Goal: Task Accomplishment & Management: Complete application form

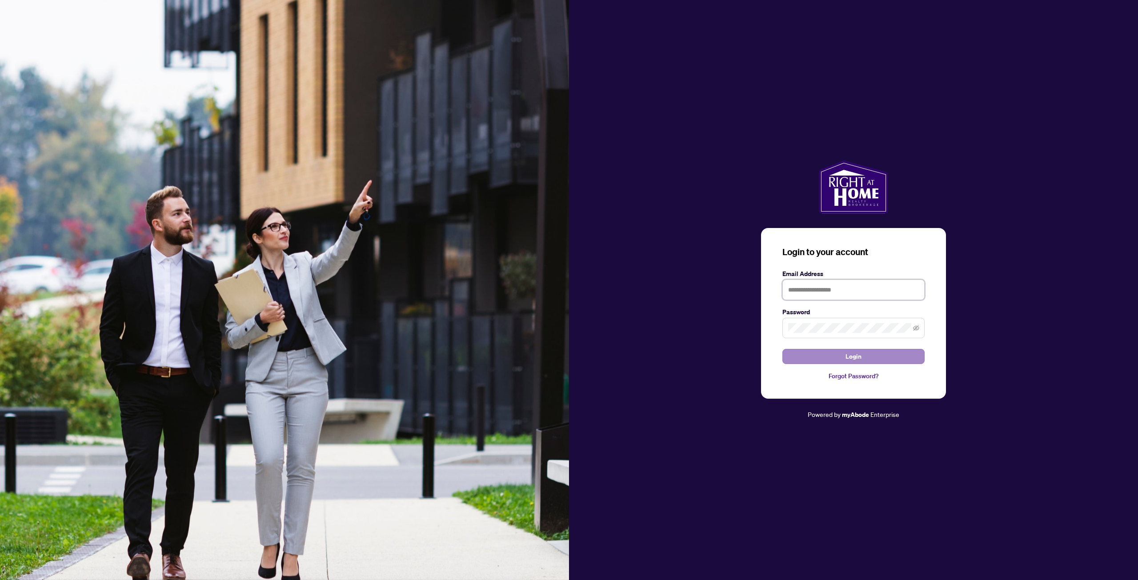
type input "**********"
click at [843, 356] on button "Login" at bounding box center [853, 356] width 142 height 15
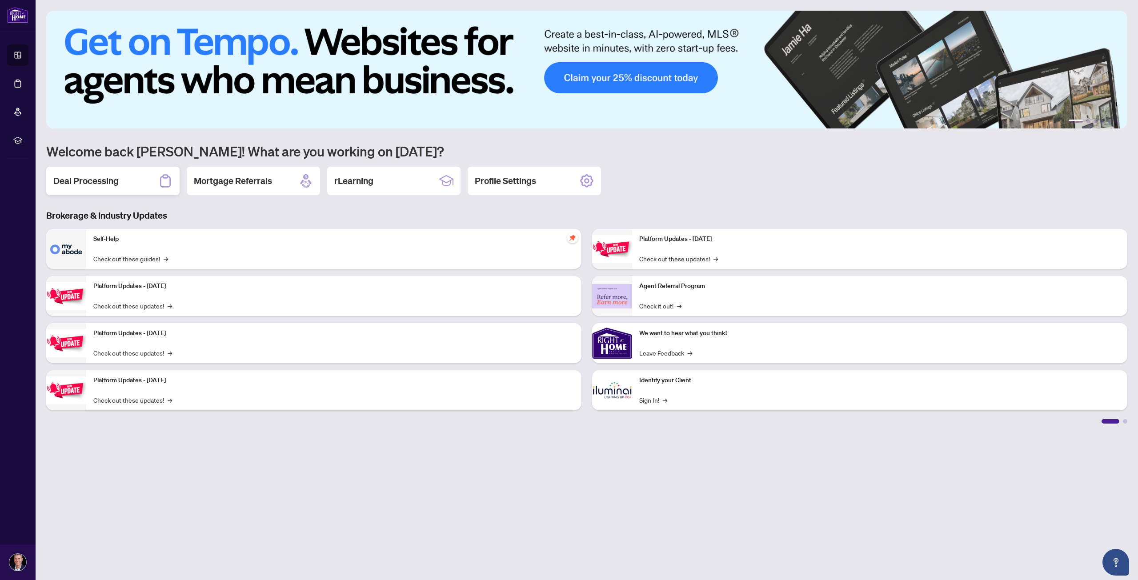
click at [148, 181] on div "Deal Processing" at bounding box center [112, 181] width 133 height 28
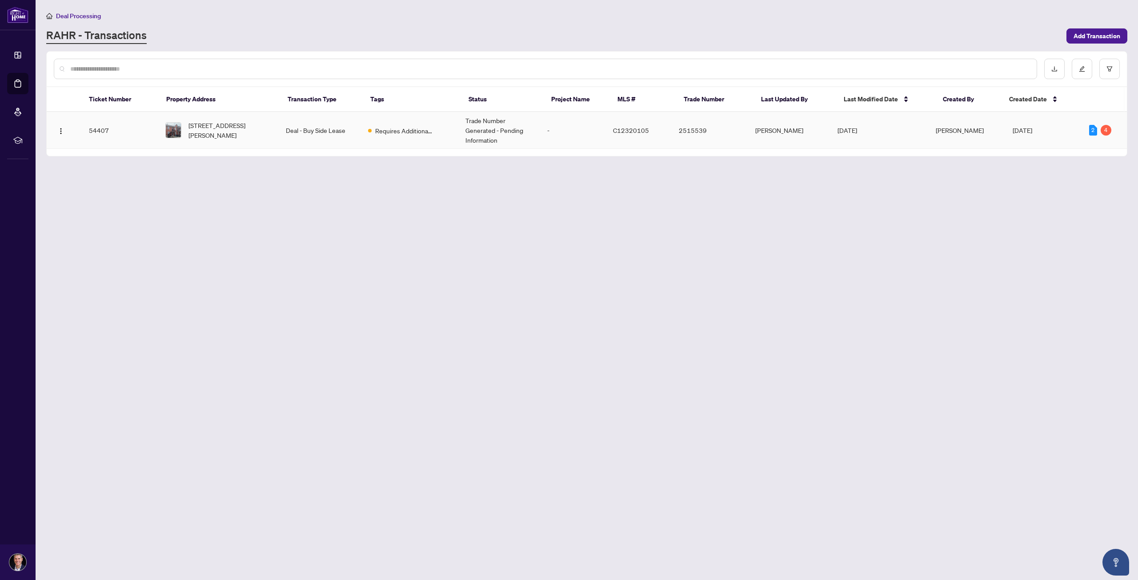
click at [377, 124] on td "Requires Additional Docs" at bounding box center [409, 130] width 97 height 37
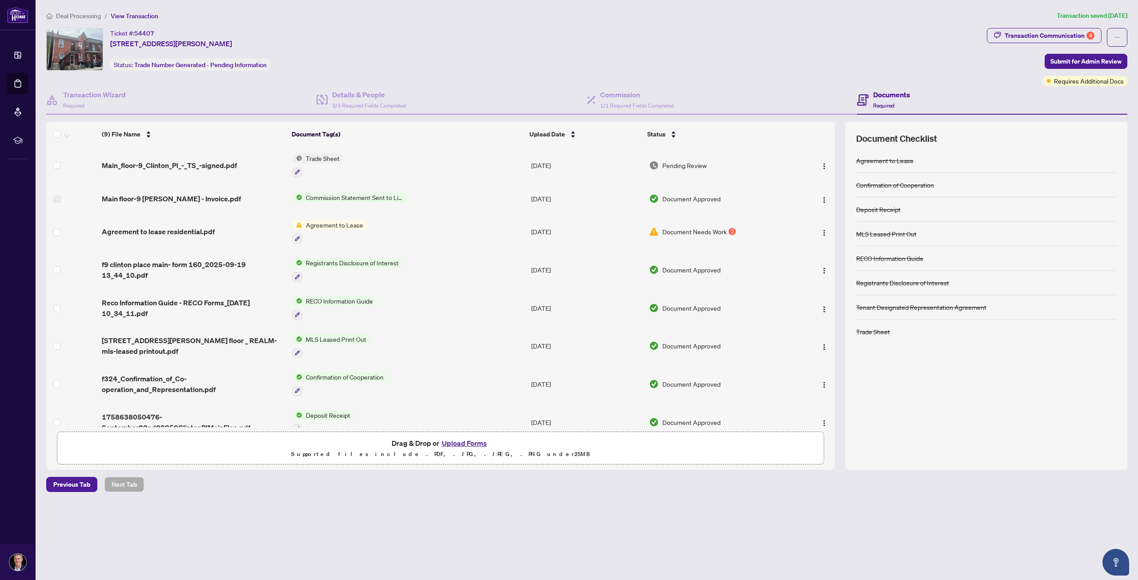
scroll to position [53, 0]
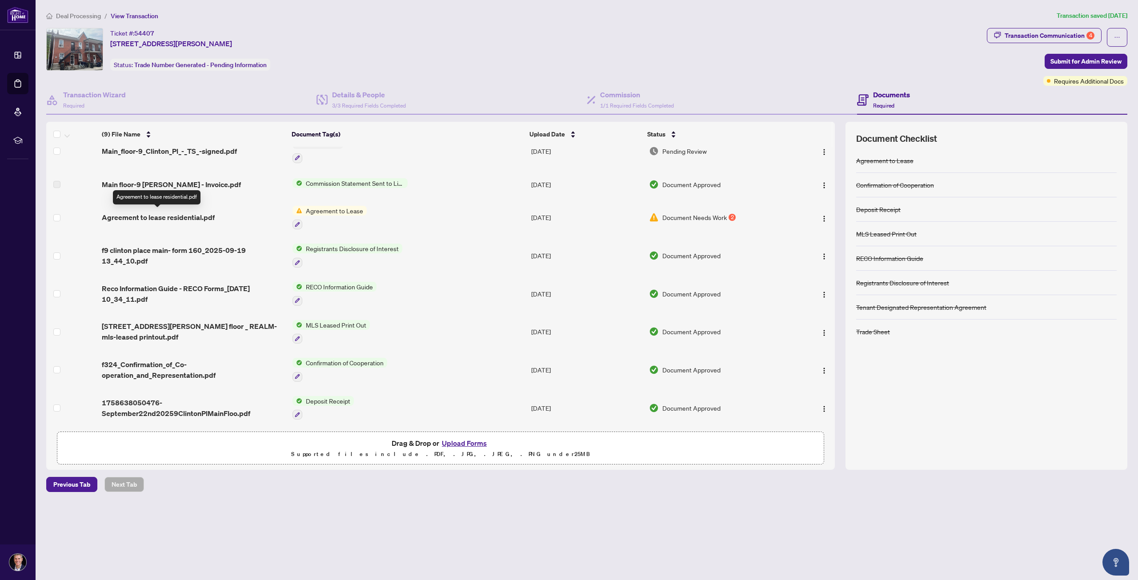
click at [118, 216] on span "Agreement to lease residential.pdf" at bounding box center [158, 217] width 113 height 11
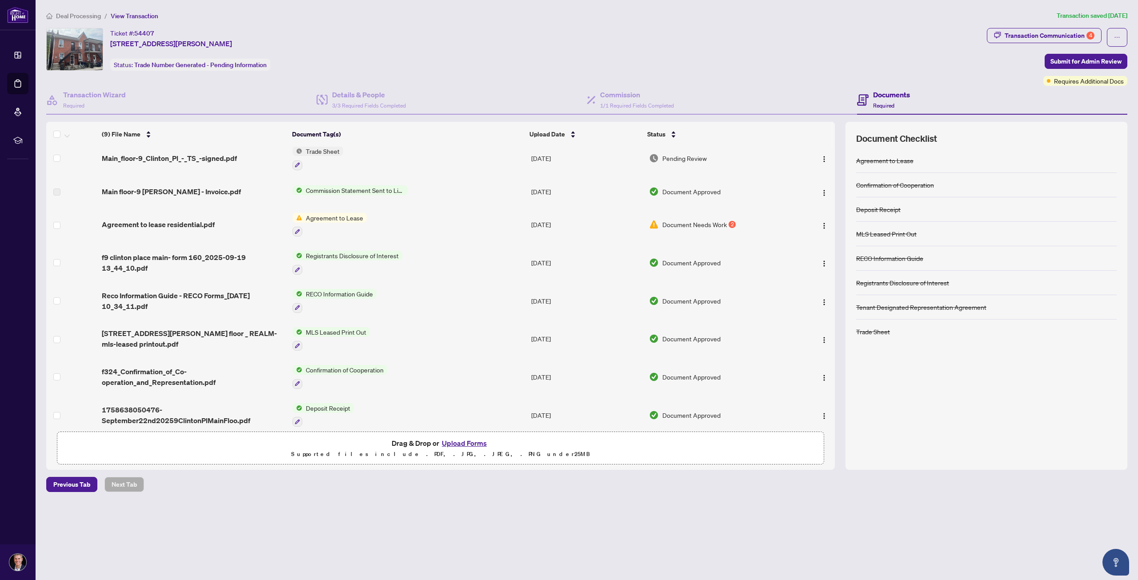
scroll to position [53, 0]
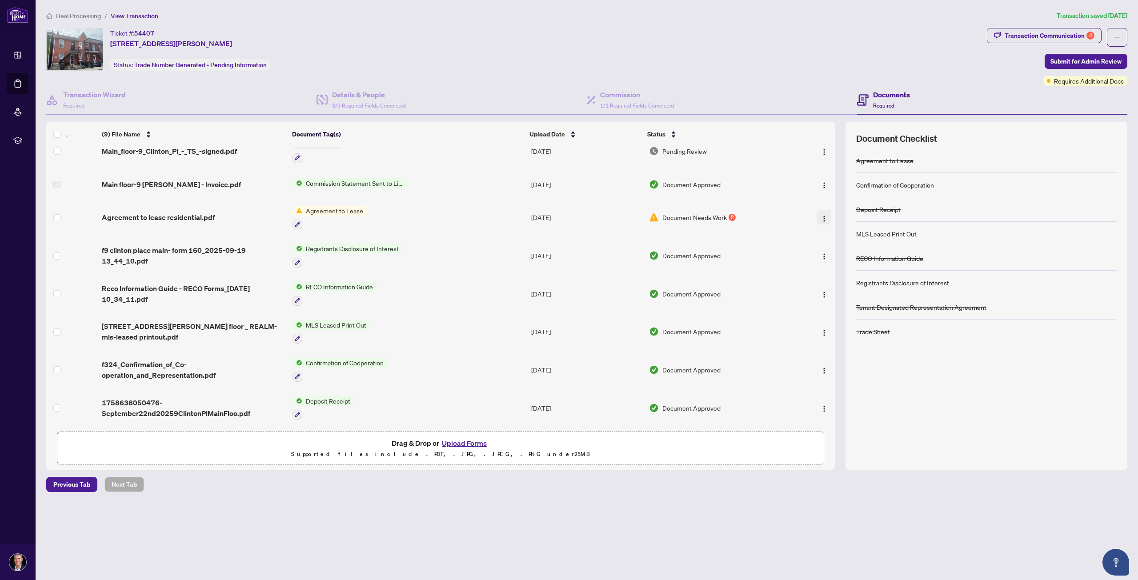
click at [821, 215] on img "button" at bounding box center [824, 218] width 7 height 7
click at [839, 314] on span "Archive" at bounding box center [864, 318] width 85 height 10
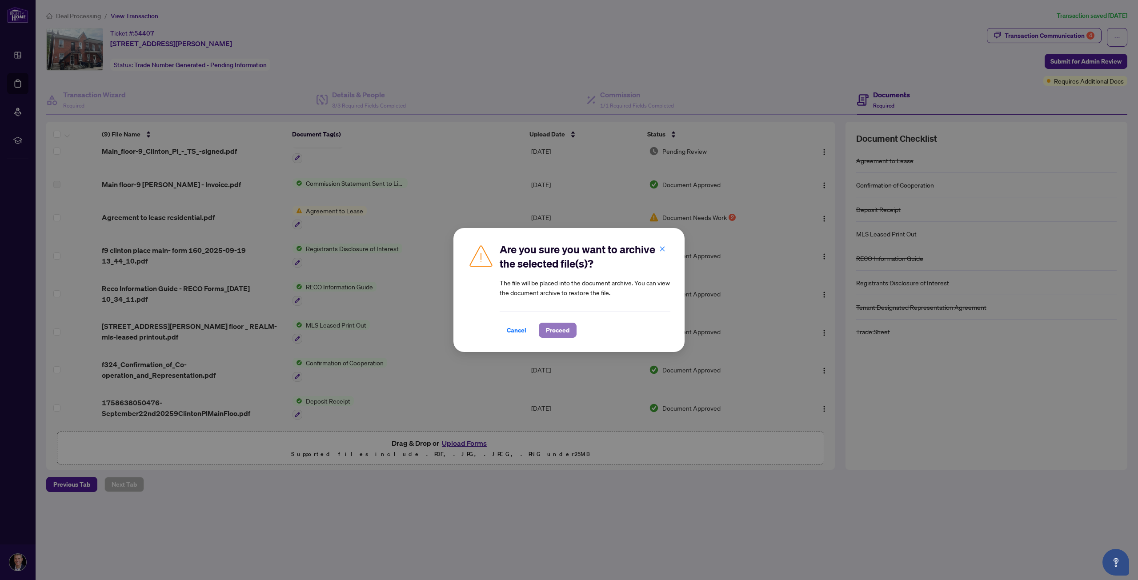
click at [562, 333] on span "Proceed" at bounding box center [558, 330] width 24 height 14
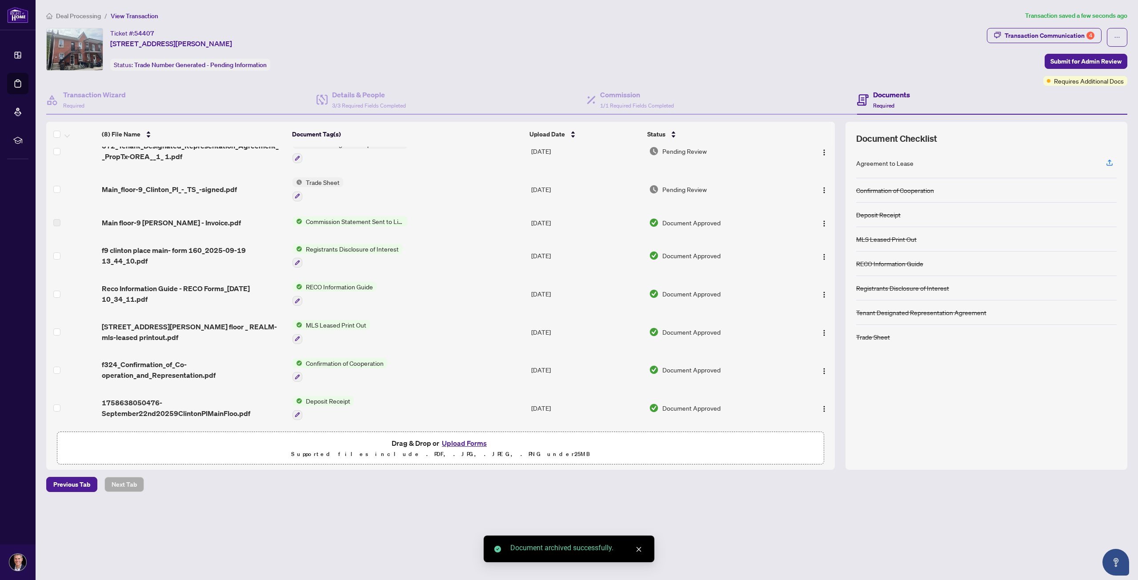
scroll to position [15, 0]
click at [453, 441] on button "Upload Forms" at bounding box center [464, 443] width 50 height 12
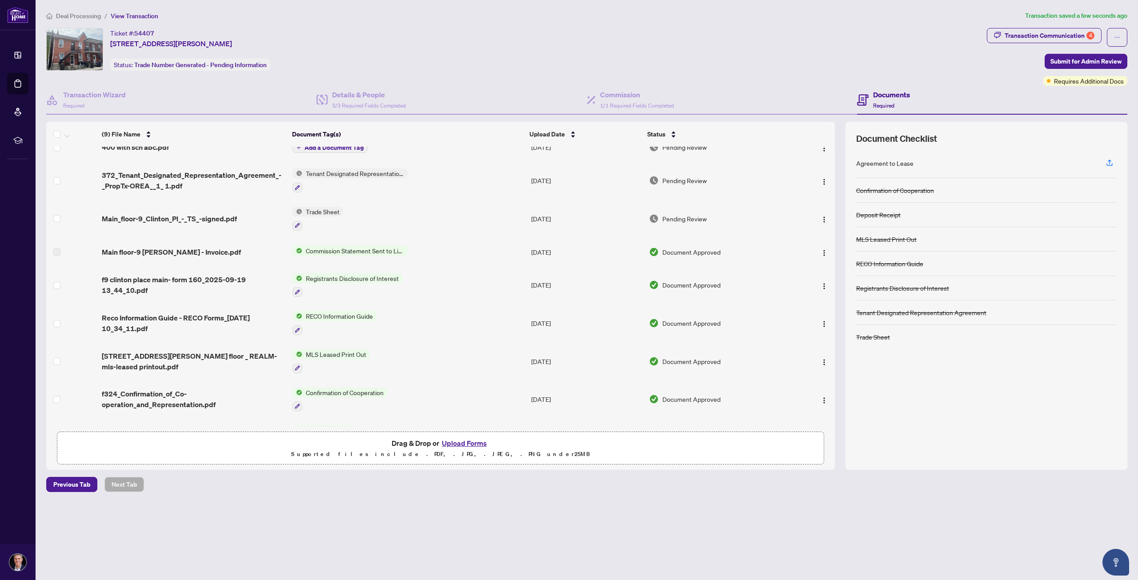
scroll to position [0, 0]
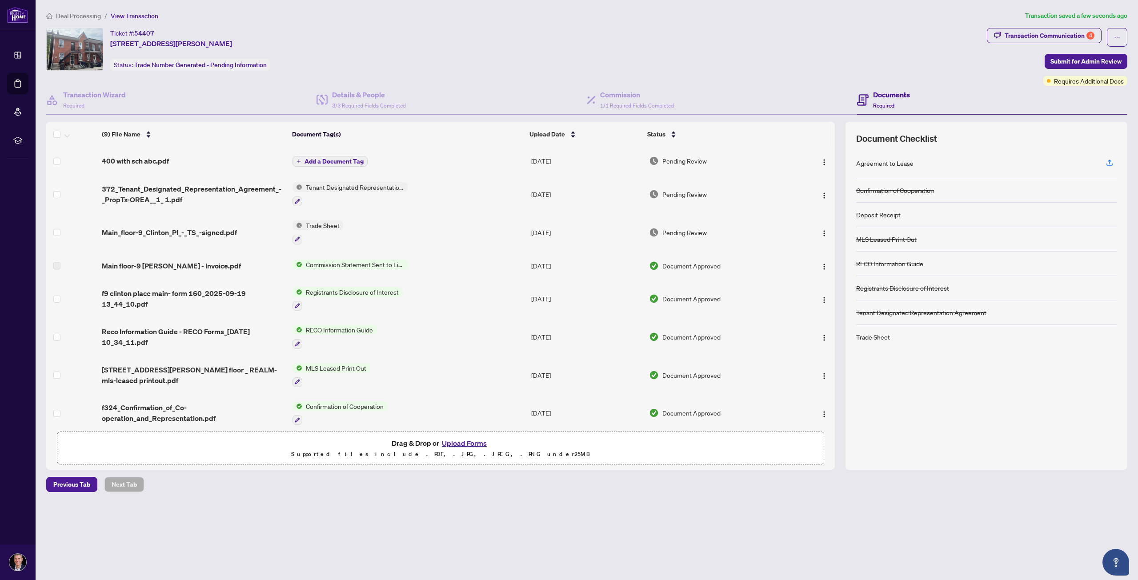
click at [318, 159] on span "Add a Document Tag" at bounding box center [334, 161] width 59 height 6
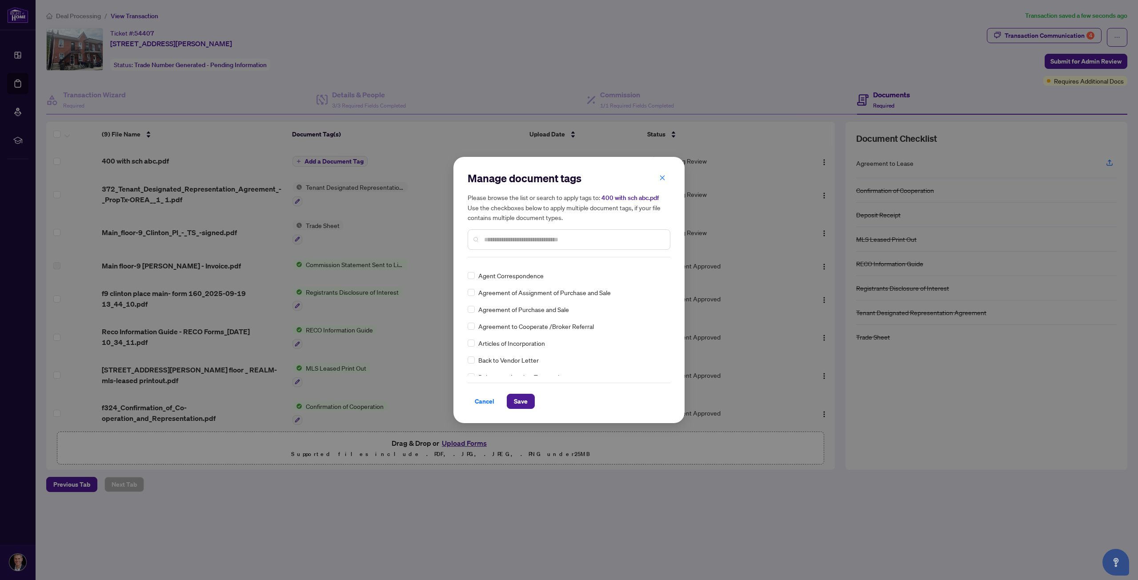
scroll to position [326, 0]
click at [523, 399] on span "Save" at bounding box center [521, 401] width 14 height 14
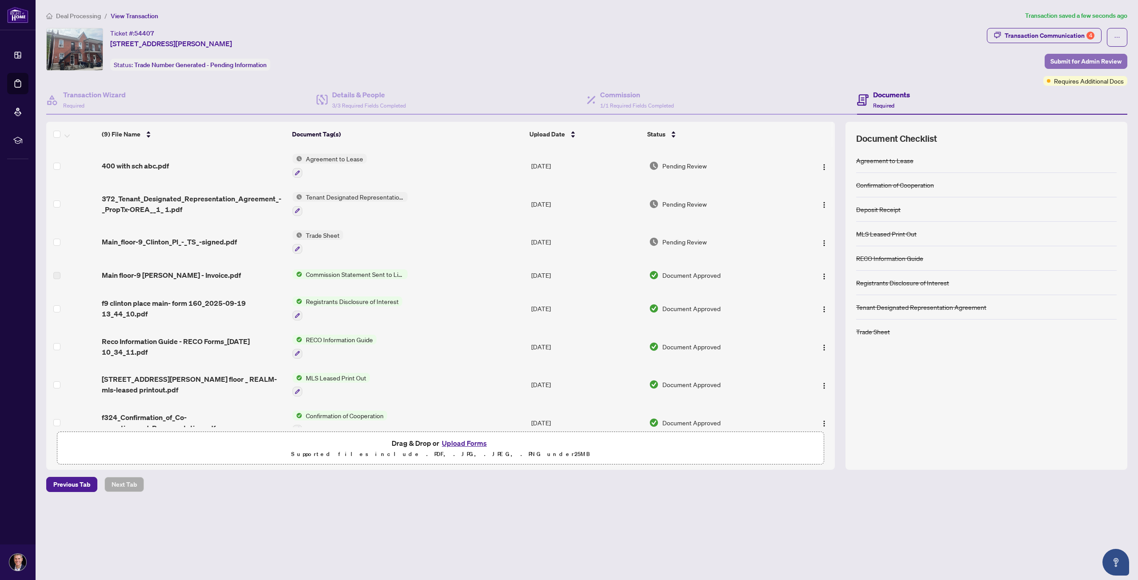
click at [1063, 61] on span "Submit for Admin Review" at bounding box center [1086, 61] width 71 height 14
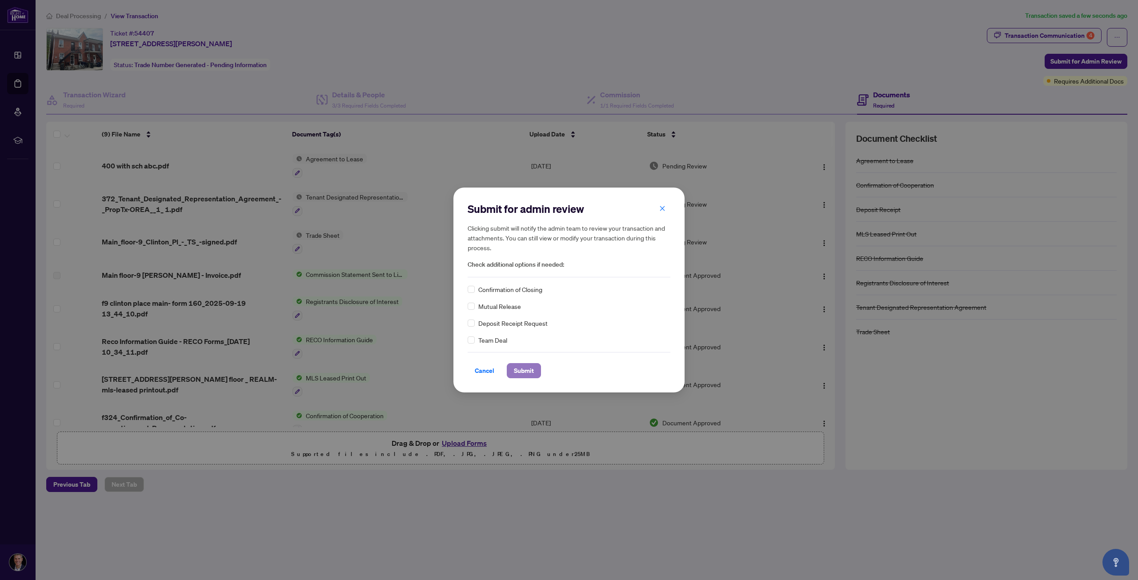
click at [526, 367] on span "Submit" at bounding box center [524, 371] width 20 height 14
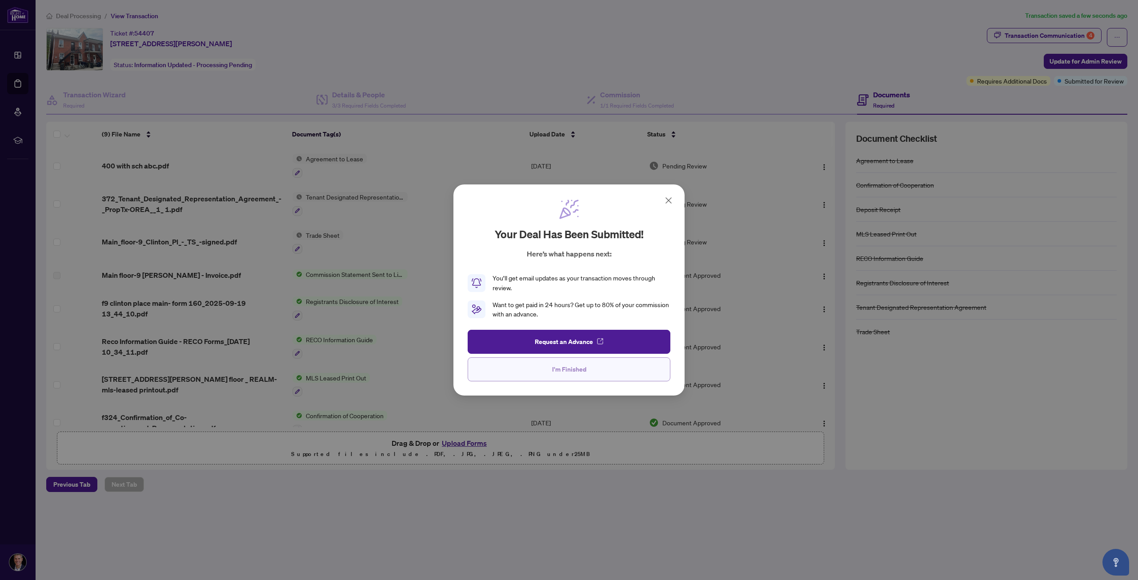
click at [588, 365] on button "I'm Finished" at bounding box center [569, 369] width 203 height 24
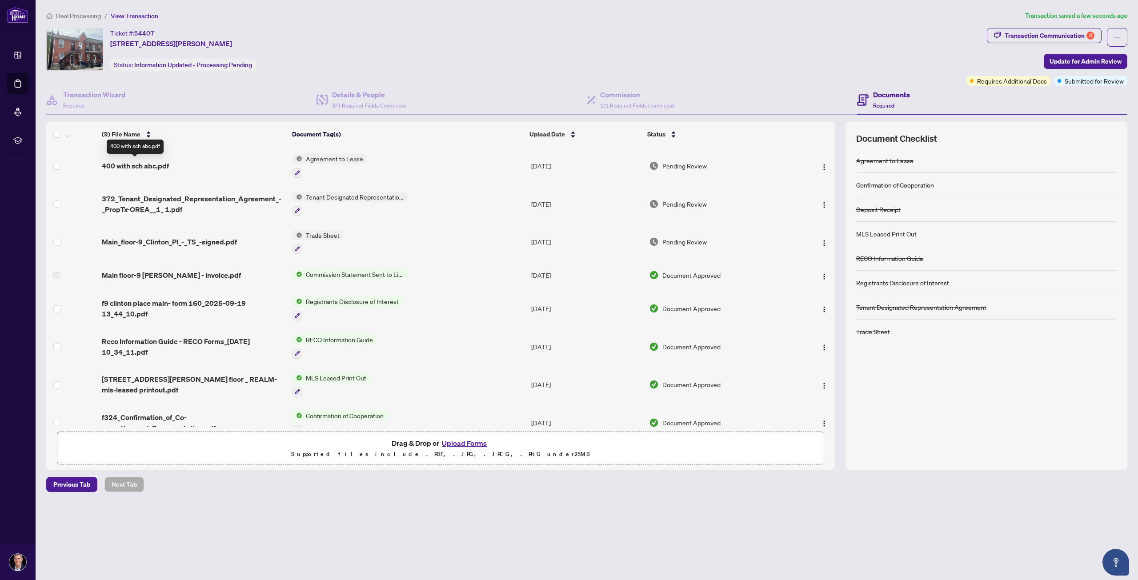
click at [140, 163] on span "400 with sch abc.pdf" at bounding box center [135, 165] width 67 height 11
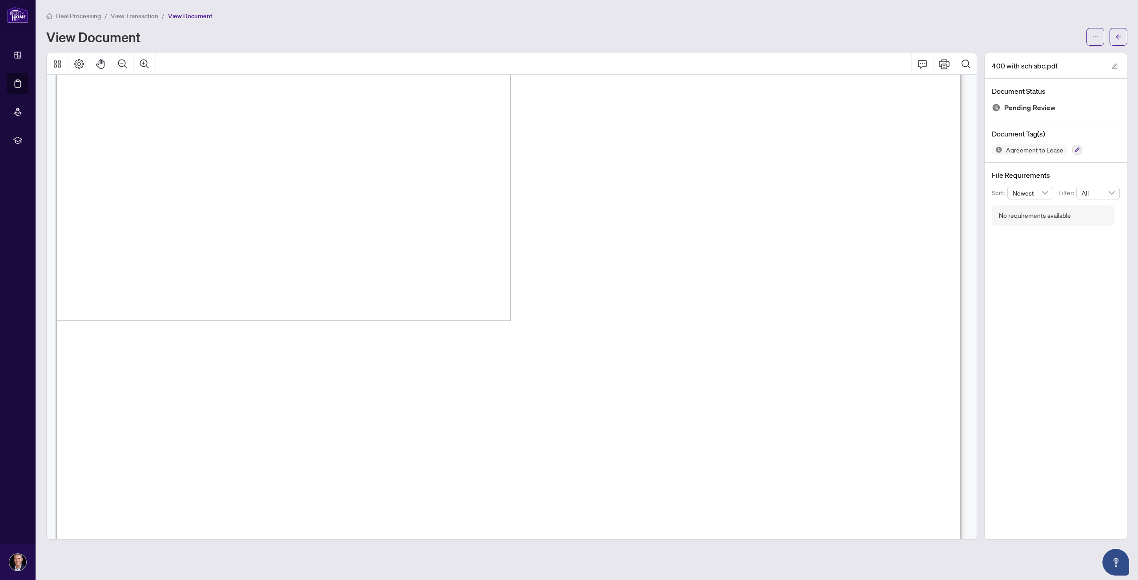
scroll to position [6744, 0]
